Goal: Information Seeking & Learning: Find specific page/section

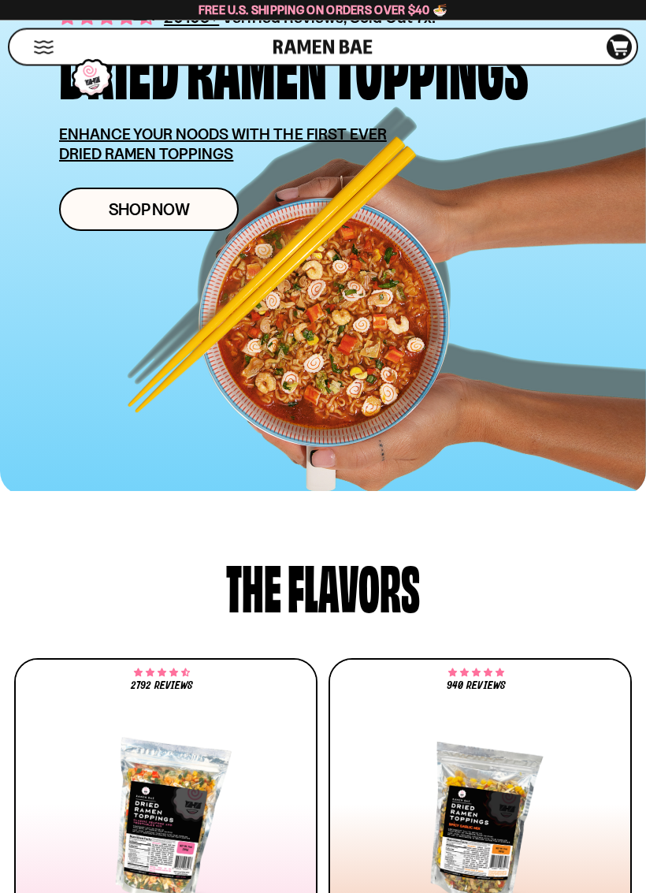
scroll to position [314, 0]
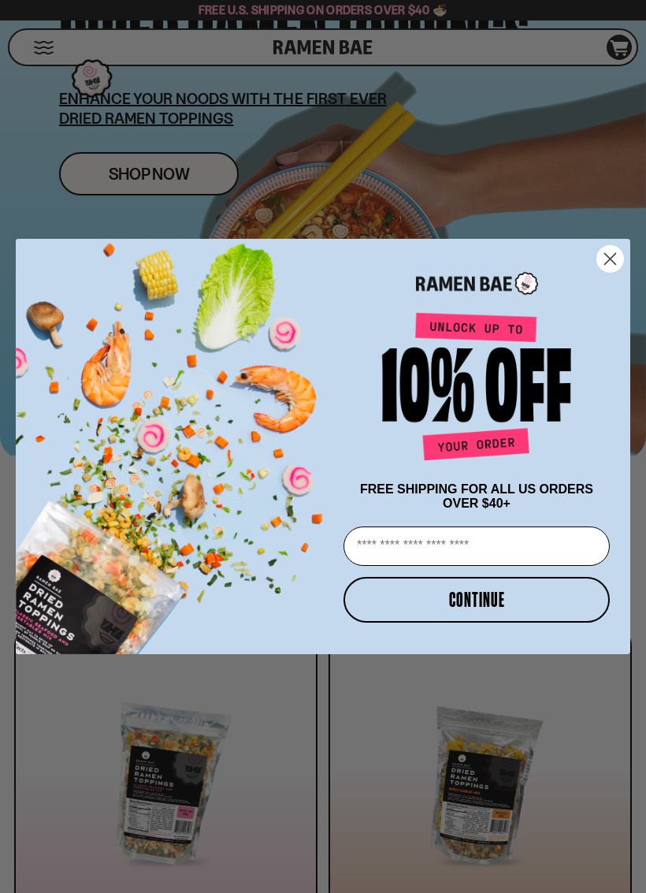
click at [613, 254] on icon "Close dialog" at bounding box center [610, 259] width 11 height 11
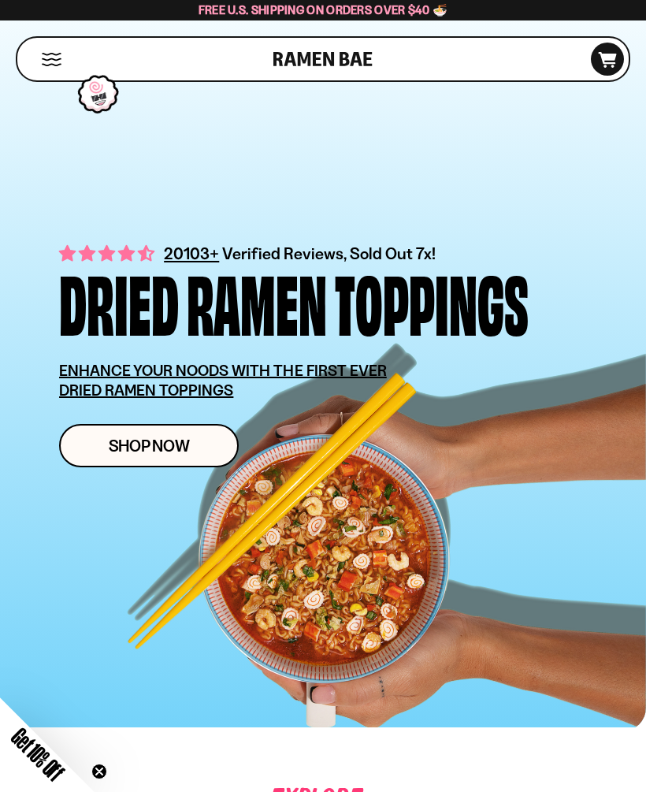
scroll to position [0, 0]
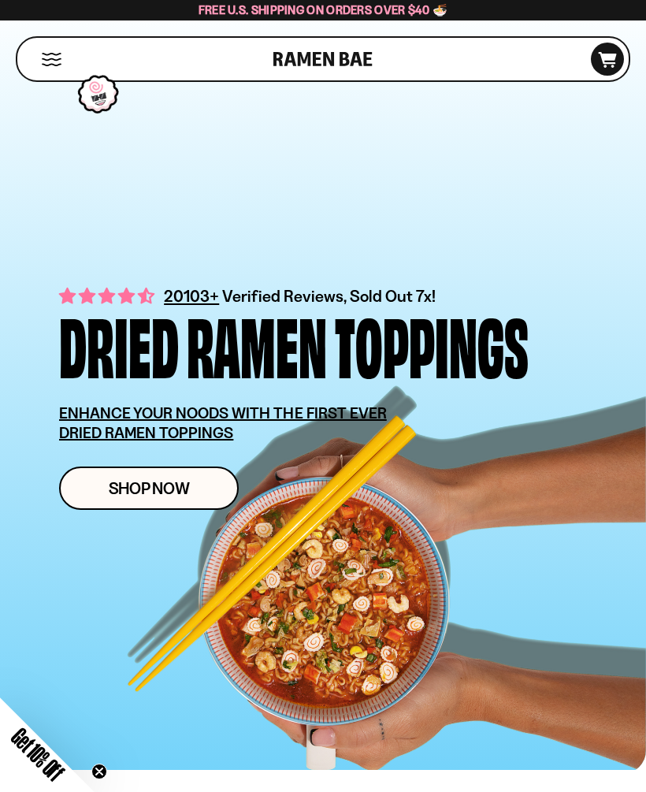
click at [54, 57] on button "Mobile Menu Trigger" at bounding box center [51, 59] width 21 height 13
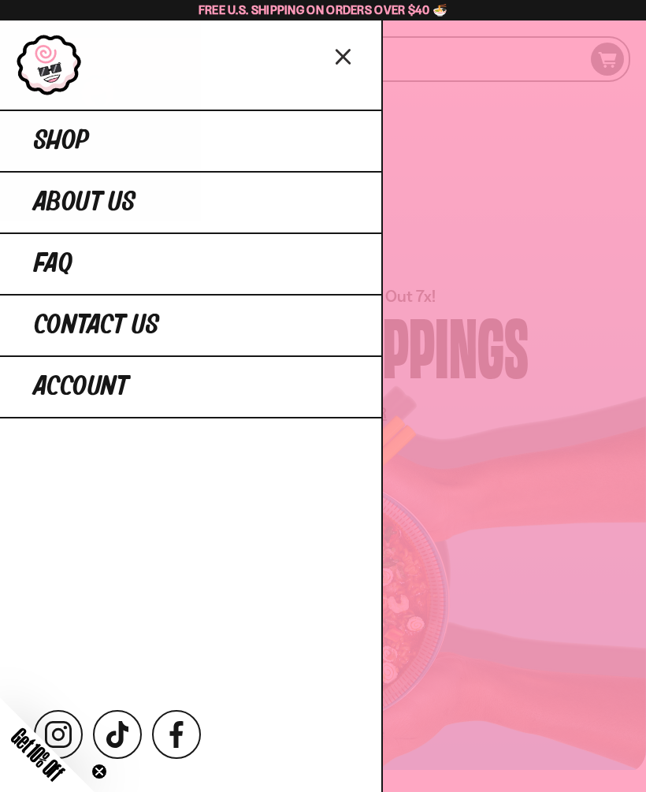
click at [49, 268] on span "FAQ" at bounding box center [53, 264] width 39 height 28
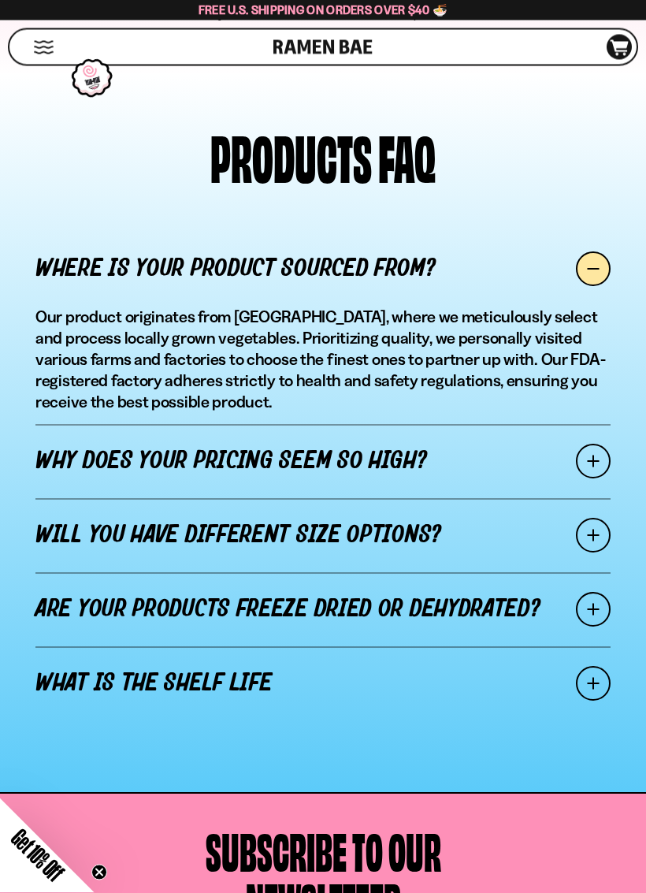
scroll to position [1204, 0]
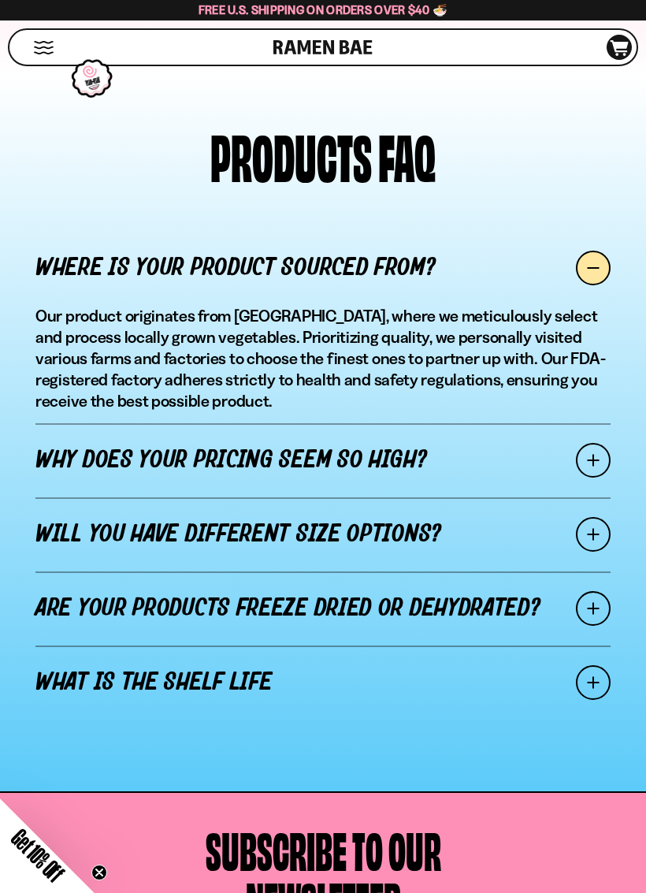
click at [232, 608] on link "Are your products freeze dried or dehydrated?" at bounding box center [322, 608] width 575 height 74
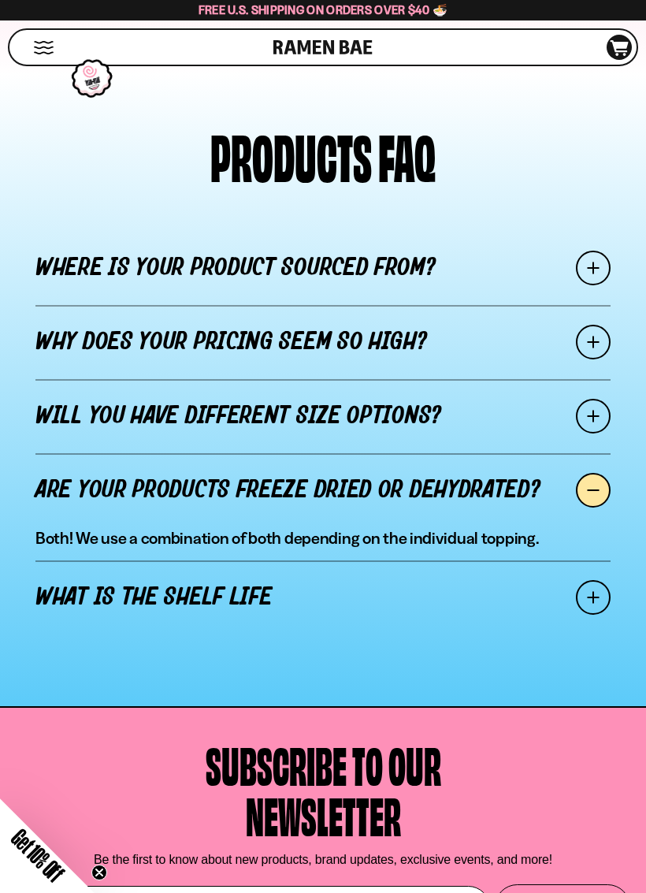
click at [158, 500] on link "Are your products freeze dried or dehydrated?" at bounding box center [322, 490] width 575 height 74
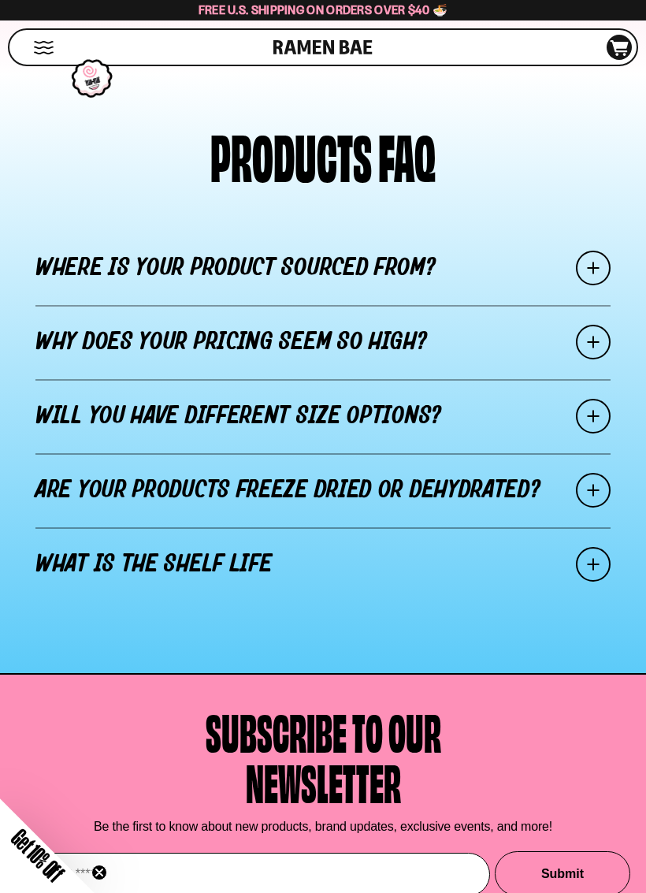
click at [113, 492] on link "Are your products freeze dried or dehydrated?" at bounding box center [322, 490] width 575 height 74
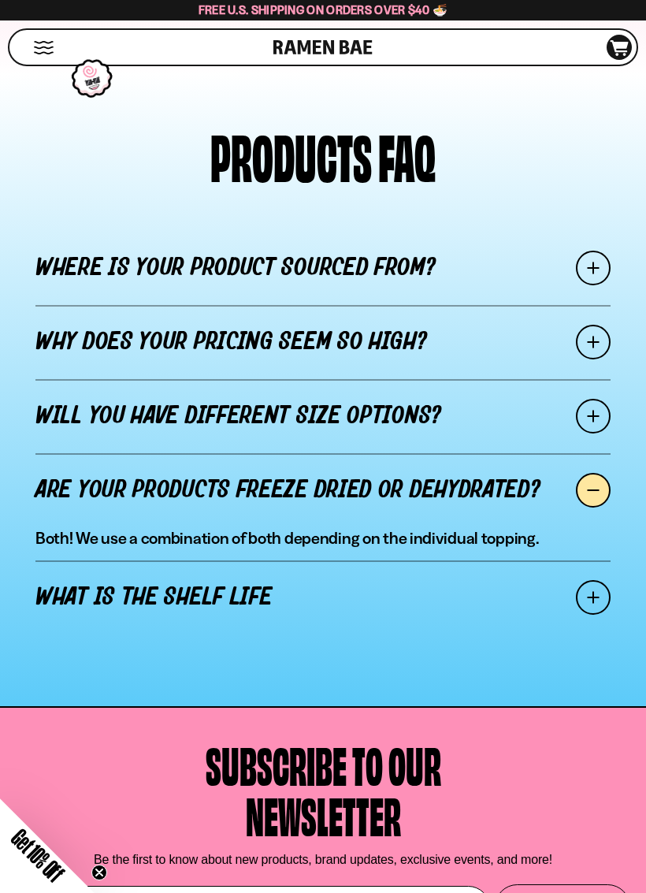
click at [204, 595] on link "What is the shelf life" at bounding box center [322, 597] width 575 height 74
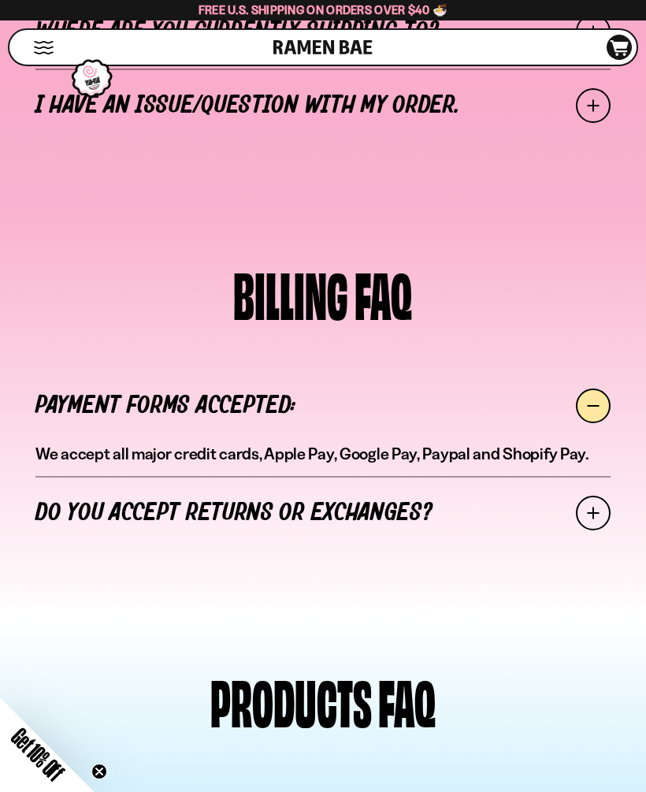
scroll to position [648, 0]
